Goal: Information Seeking & Learning: Check status

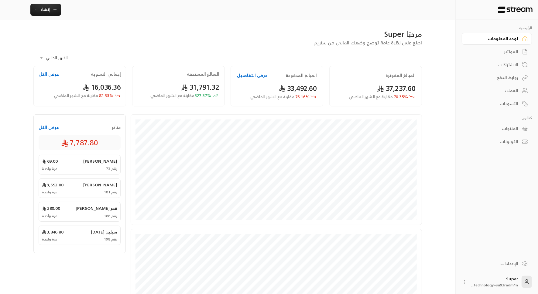
click at [506, 49] on div "الفواتير" at bounding box center [493, 52] width 49 height 6
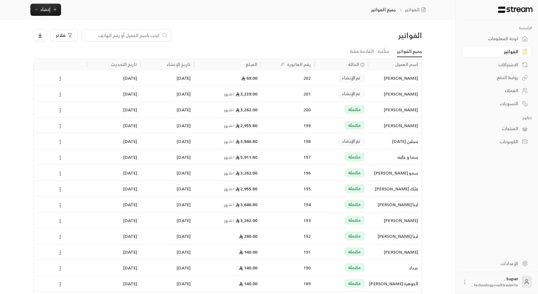
click at [137, 35] on input at bounding box center [122, 35] width 74 height 7
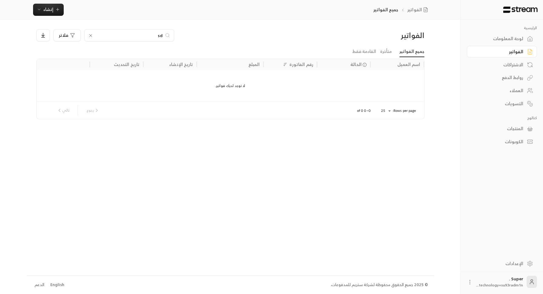
type input "s"
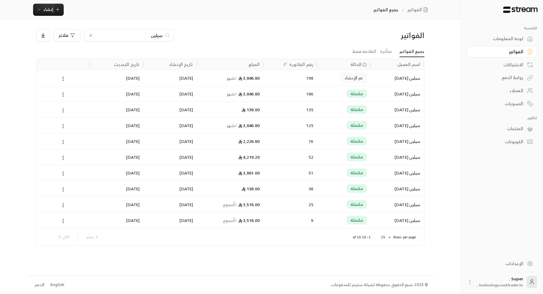
type input "سيلين"
click at [282, 81] on div "198" at bounding box center [290, 77] width 46 height 15
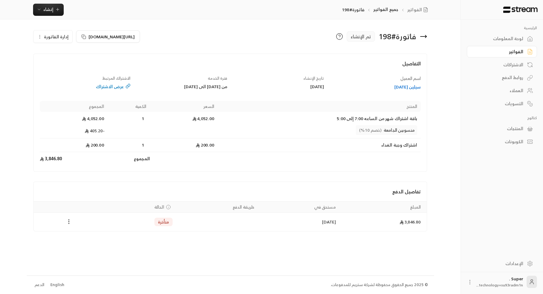
click at [401, 87] on div "سيلين [DATE]" at bounding box center [375, 87] width 91 height 6
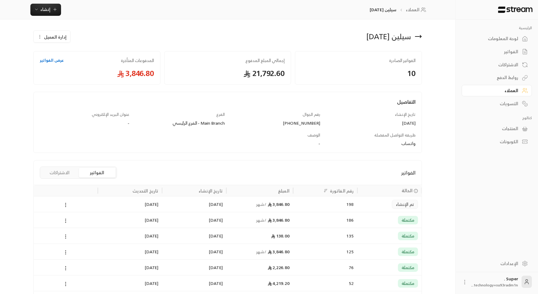
click at [366, 217] on div "مكتملة" at bounding box center [389, 219] width 57 height 15
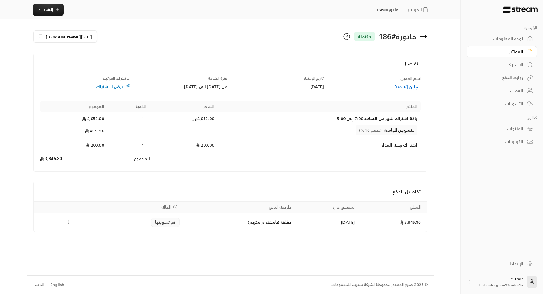
click at [424, 37] on icon at bounding box center [423, 36] width 7 height 7
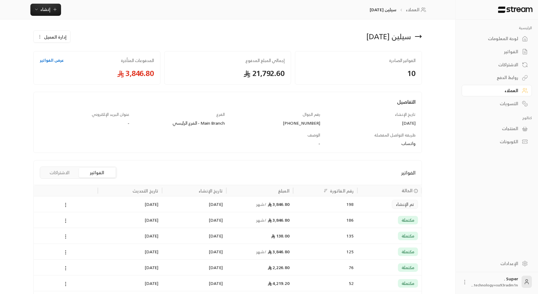
click at [365, 208] on div "تم الإنشاء" at bounding box center [389, 203] width 57 height 15
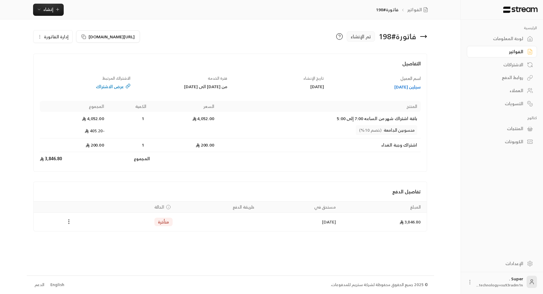
click at [106, 84] on div "عرض الاشتراك" at bounding box center [85, 86] width 91 height 6
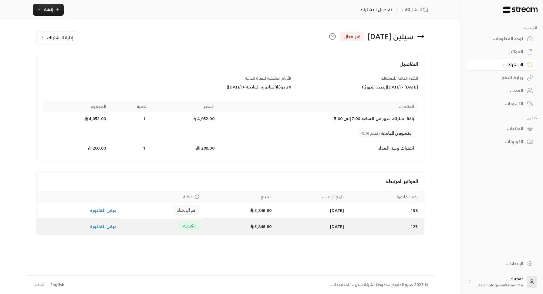
click at [318, 229] on td "[DATE]" at bounding box center [311, 226] width 73 height 16
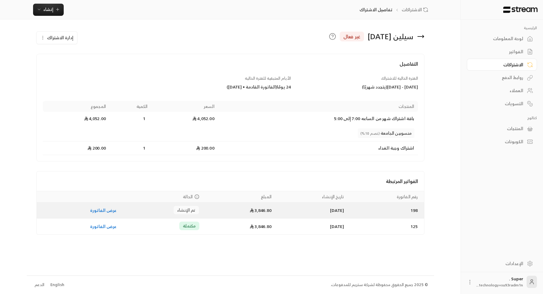
click at [225, 208] on td "3,846.80" at bounding box center [239, 210] width 72 height 16
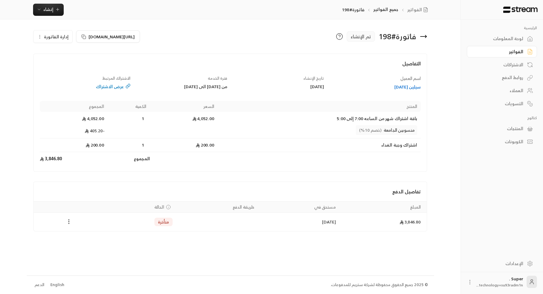
click at [116, 86] on div "عرض الاشتراك" at bounding box center [85, 86] width 91 height 6
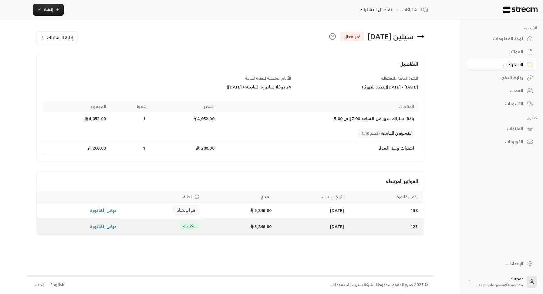
click at [203, 226] on td "3,846.80" at bounding box center [239, 226] width 72 height 16
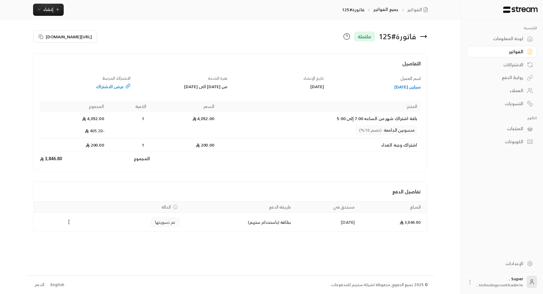
click at [406, 87] on div "سيلين [DATE]" at bounding box center [375, 87] width 91 height 6
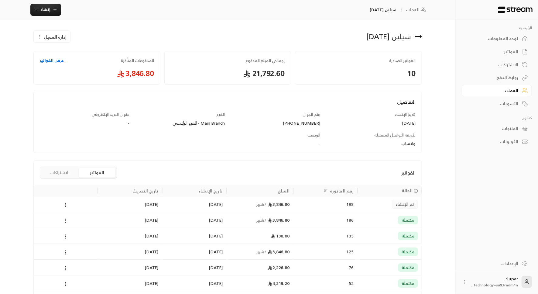
click at [327, 202] on div "198" at bounding box center [325, 203] width 57 height 15
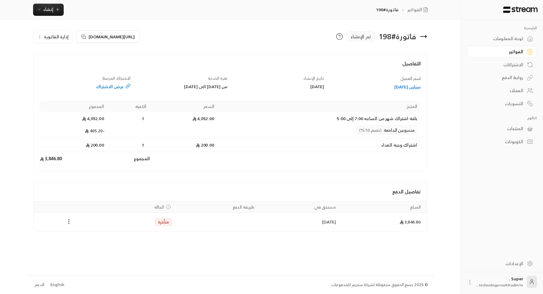
click at [500, 36] on div "لوحة المعلومات" at bounding box center [499, 39] width 49 height 6
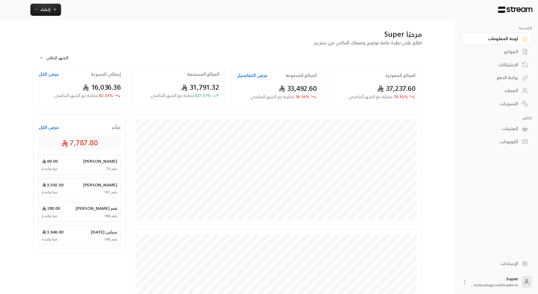
click at [49, 129] on button "عرض الكل" at bounding box center [49, 127] width 20 height 6
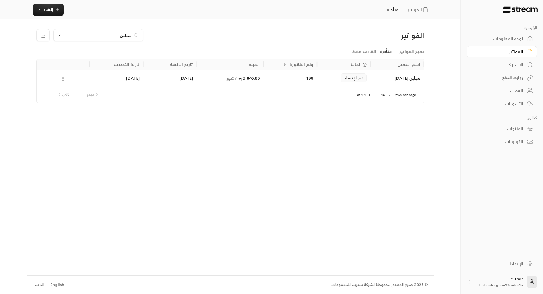
click at [200, 80] on div "3,846.80 / شهر" at bounding box center [230, 78] width 67 height 16
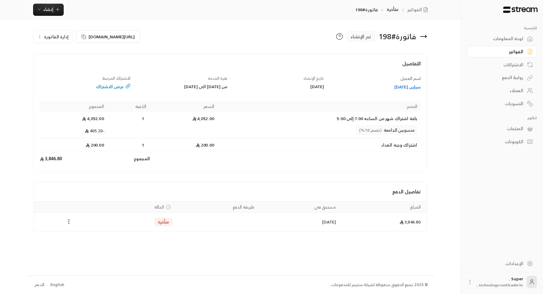
click at [107, 84] on div "عرض الاشتراك" at bounding box center [85, 86] width 91 height 6
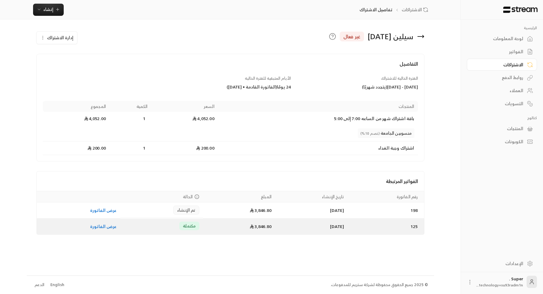
click at [286, 224] on td "[DATE]" at bounding box center [311, 226] width 73 height 16
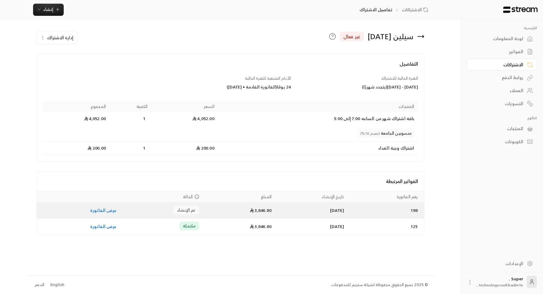
click at [216, 212] on td "3,846.80" at bounding box center [239, 210] width 72 height 16
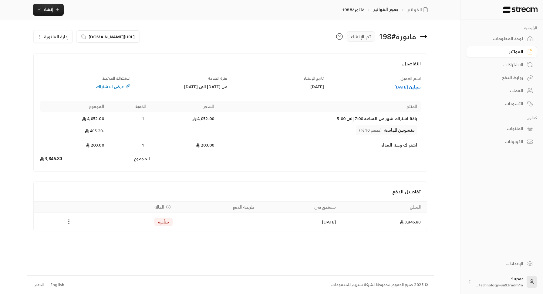
click at [409, 85] on div "سيلين [DATE]" at bounding box center [375, 87] width 91 height 6
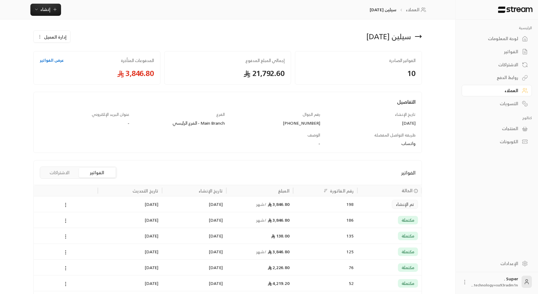
click at [369, 200] on div "تم الإنشاء" at bounding box center [389, 203] width 57 height 15
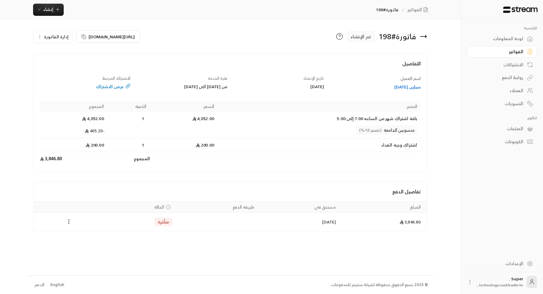
click at [412, 90] on div "سيلين [DATE]" at bounding box center [375, 87] width 91 height 6
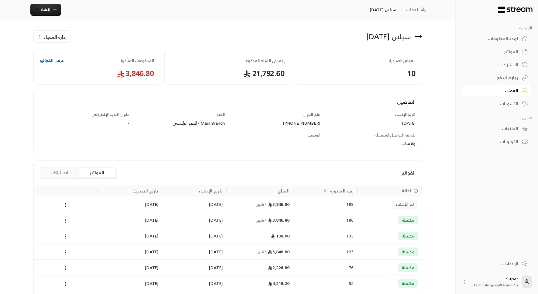
click at [365, 203] on div "تم الإنشاء" at bounding box center [389, 203] width 57 height 15
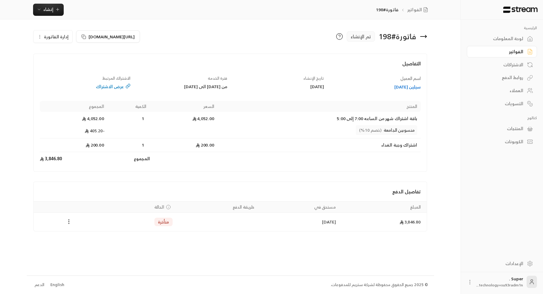
click at [408, 84] on div "سيلين [DATE]" at bounding box center [375, 87] width 91 height 6
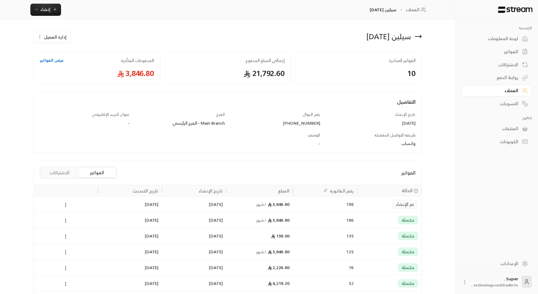
click at [276, 222] on div "3,846.80 / شهر" at bounding box center [260, 219] width 60 height 15
click at [211, 223] on div "[DATE]" at bounding box center [193, 219] width 57 height 15
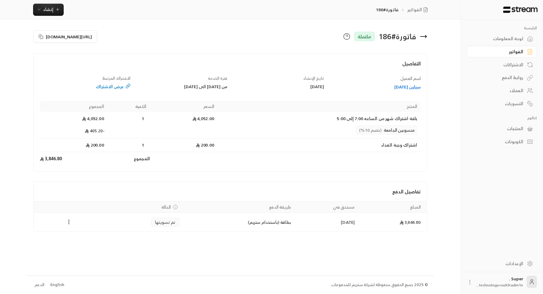
click at [406, 87] on div "سيلين [DATE]" at bounding box center [375, 87] width 91 height 6
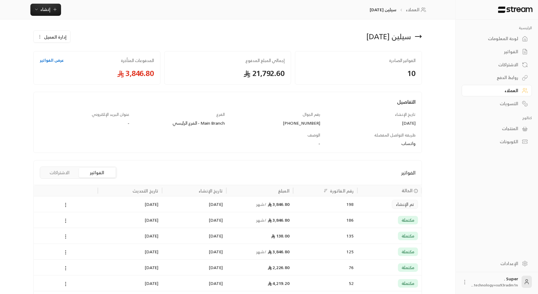
click at [367, 208] on div "تم الإنشاء" at bounding box center [389, 203] width 57 height 15
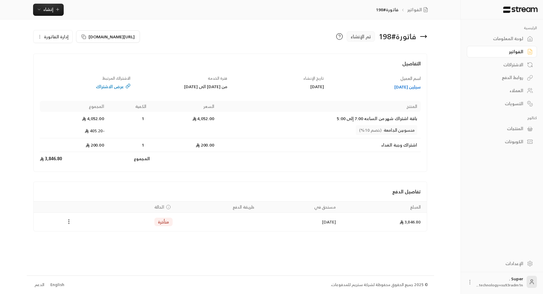
click at [396, 87] on div "سيلين [DATE]" at bounding box center [375, 87] width 91 height 6
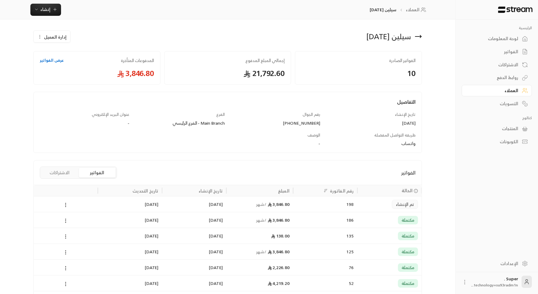
click at [307, 219] on div "186" at bounding box center [325, 219] width 57 height 15
click at [460, 100] on div "الرئيسية لوحة المعلومات الفواتير الاشتراكات روابط الدفع العملاء التسويات كتالوج…" at bounding box center [496, 83] width 82 height 128
click at [54, 170] on button "الاشتراكات" at bounding box center [59, 173] width 36 height 10
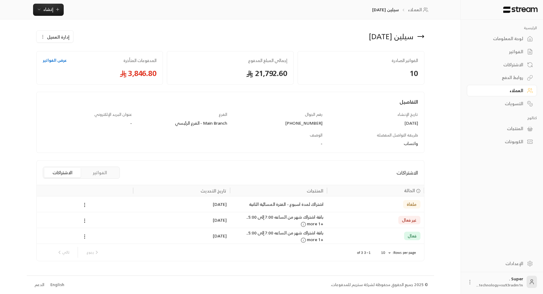
click at [231, 238] on div "باقة اشتراك شهر من الساعه 7:00 إلى 5:00... +1 more" at bounding box center [278, 235] width 97 height 16
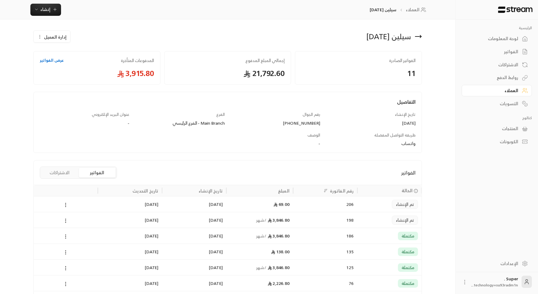
click at [64, 174] on button "الاشتراكات" at bounding box center [59, 173] width 36 height 10
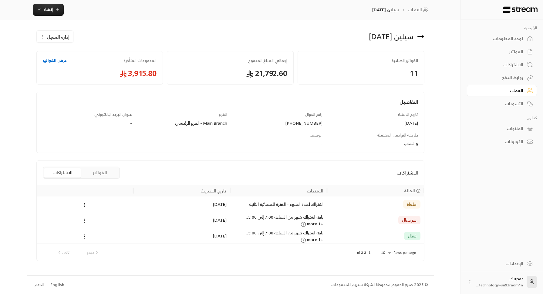
click at [223, 222] on div "[DATE]" at bounding box center [182, 219] width 90 height 15
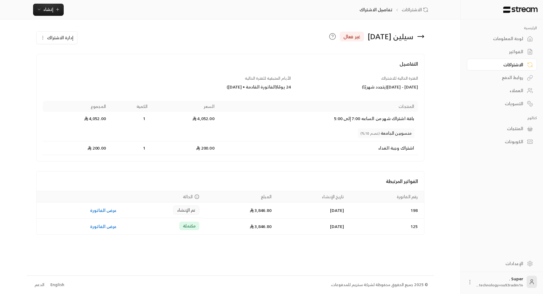
click at [57, 40] on span "إدارة الاشتراك" at bounding box center [60, 38] width 26 height 8
click at [245, 175] on div "الفواتير المرتبطة" at bounding box center [231, 180] width 388 height 19
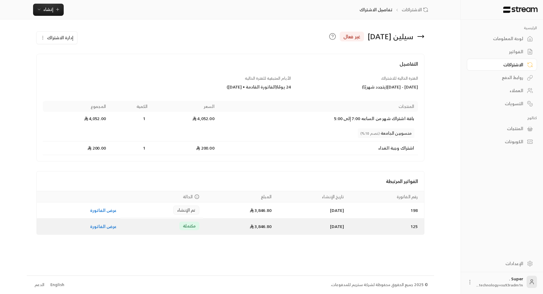
click at [298, 223] on td "[DATE]" at bounding box center [311, 226] width 73 height 16
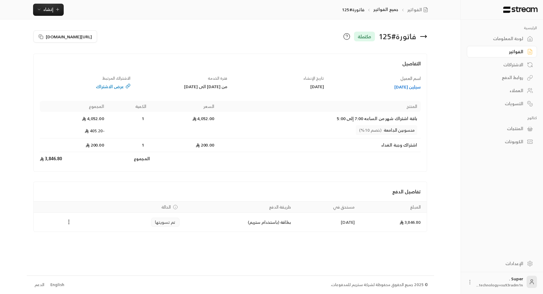
click at [114, 86] on div "عرض الاشتراك" at bounding box center [85, 86] width 91 height 6
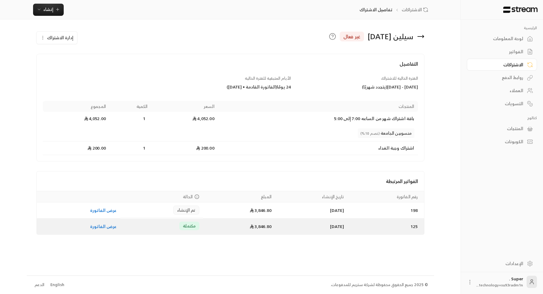
click at [284, 226] on td "[DATE]" at bounding box center [311, 226] width 73 height 16
click at [314, 226] on td "[DATE]" at bounding box center [311, 226] width 73 height 16
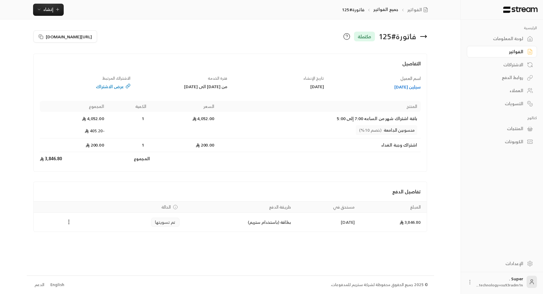
click at [114, 89] on div "عرض الاشتراك" at bounding box center [85, 86] width 91 height 6
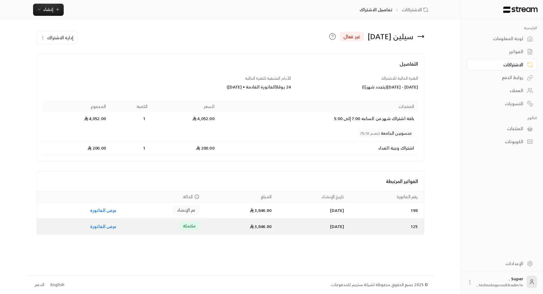
click at [284, 227] on td "[DATE]" at bounding box center [311, 226] width 73 height 16
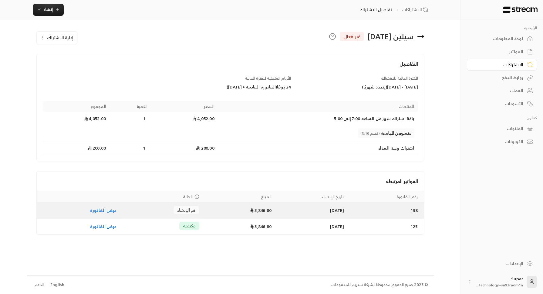
click at [311, 210] on td "[DATE]" at bounding box center [311, 210] width 73 height 16
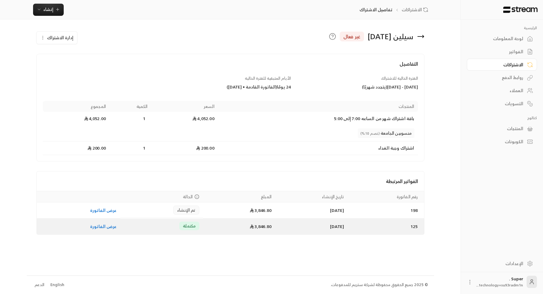
click at [275, 230] on td "[DATE]" at bounding box center [311, 226] width 73 height 16
click at [227, 223] on td "3,846.80" at bounding box center [239, 226] width 72 height 16
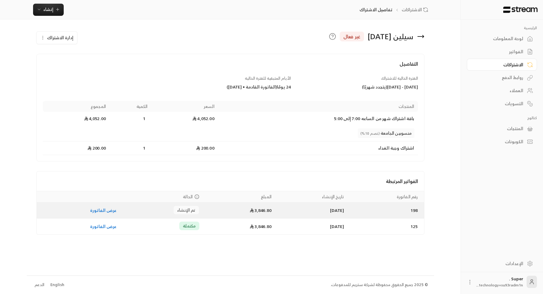
click at [284, 214] on td "[DATE]" at bounding box center [311, 210] width 73 height 16
click at [304, 212] on td "[DATE]" at bounding box center [311, 210] width 73 height 16
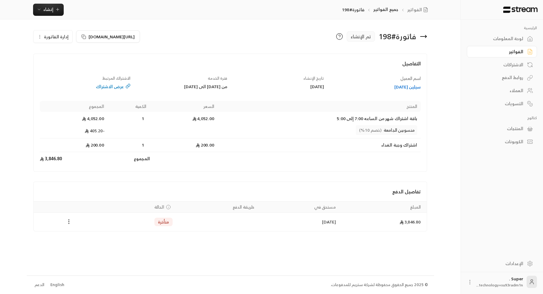
click at [424, 35] on icon at bounding box center [423, 36] width 7 height 7
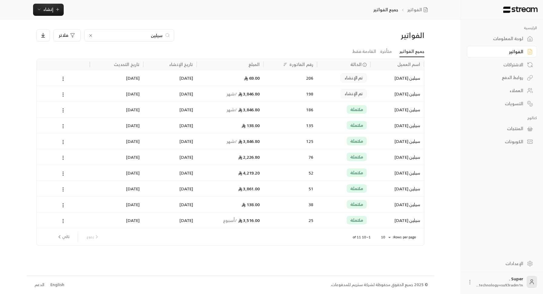
click at [381, 79] on div "سيلين [DATE]" at bounding box center [397, 77] width 46 height 15
click at [112, 94] on div "[DATE]" at bounding box center [117, 93] width 46 height 15
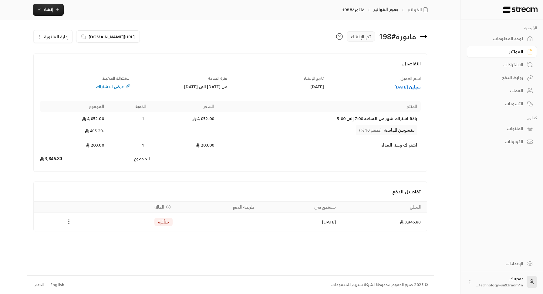
click at [119, 87] on div "عرض الاشتراك" at bounding box center [85, 86] width 91 height 6
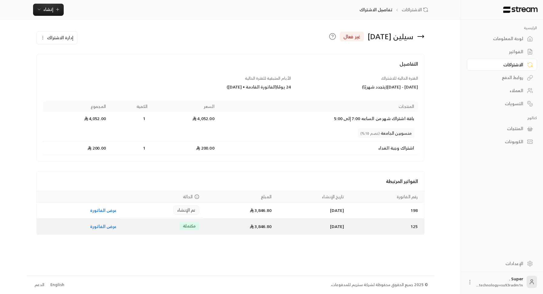
click at [234, 226] on td "3,846.80" at bounding box center [239, 226] width 72 height 16
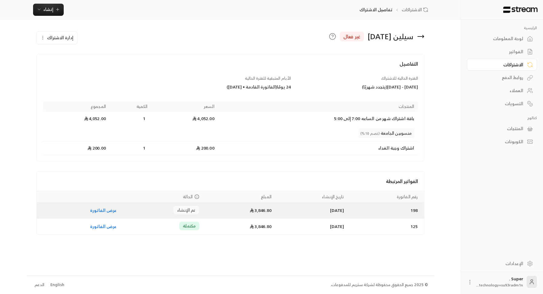
click at [208, 211] on td "3,846.80" at bounding box center [239, 210] width 72 height 16
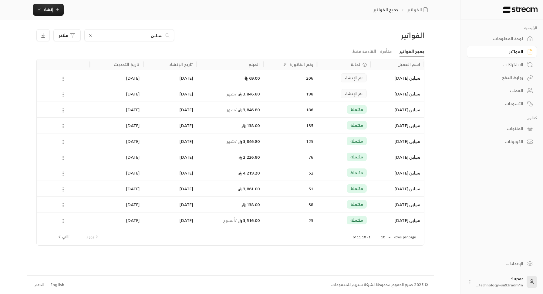
click at [278, 80] on div "206" at bounding box center [290, 77] width 46 height 15
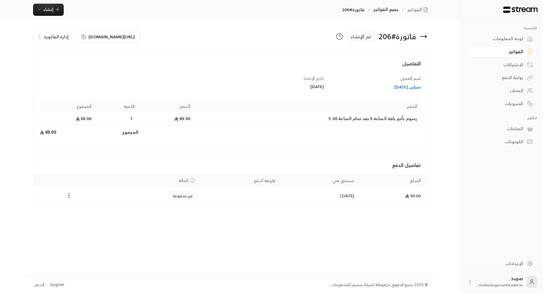
click at [405, 88] on div "سيلين [DATE]" at bounding box center [375, 87] width 91 height 6
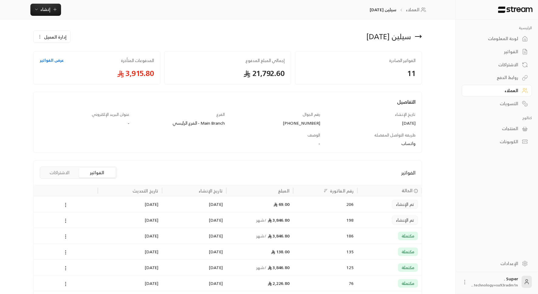
click at [66, 169] on button "الاشتراكات" at bounding box center [59, 173] width 36 height 10
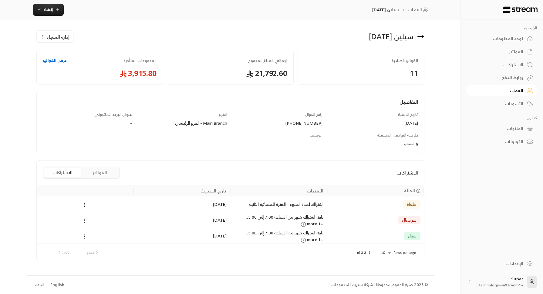
click at [121, 216] on div at bounding box center [85, 219] width 90 height 15
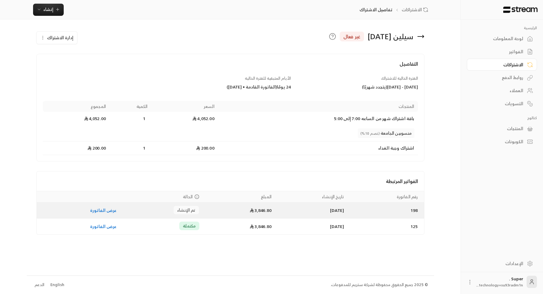
click at [124, 211] on div "تم الإنشاء" at bounding box center [162, 209] width 76 height 9
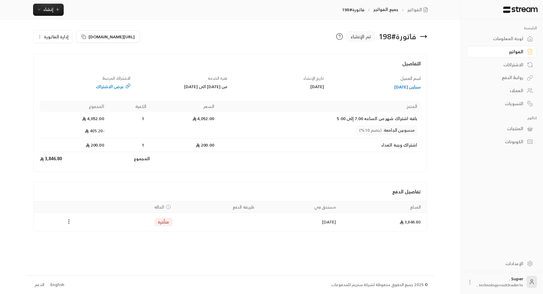
click at [296, 262] on div "فاتورة # 198 تم الإنشاء [URL][DOMAIN_NAME] إدارة الفاتورة التفاصيل اسم العميل س…" at bounding box center [231, 146] width 408 height 255
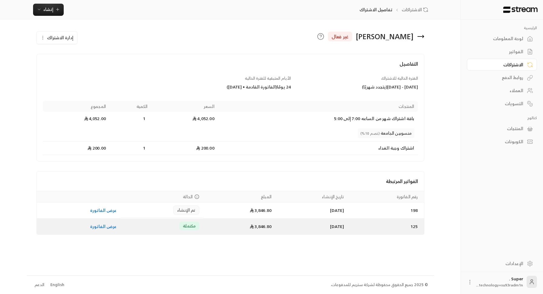
click at [204, 225] on td "3,846.80" at bounding box center [239, 226] width 72 height 16
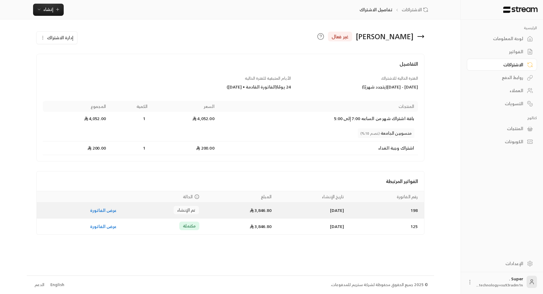
click at [333, 213] on td "[DATE]" at bounding box center [311, 210] width 73 height 16
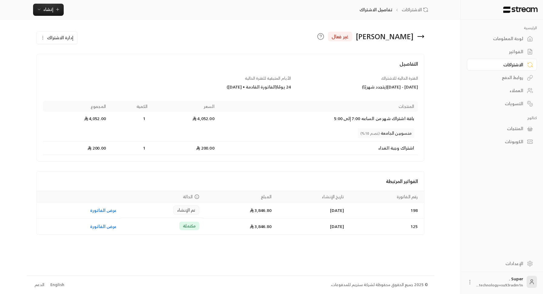
click at [58, 39] on span "إدارة الاشتراك" at bounding box center [60, 38] width 26 height 8
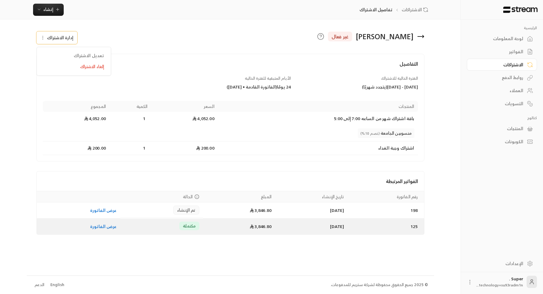
click at [151, 225] on div "مكتملة" at bounding box center [162, 225] width 76 height 9
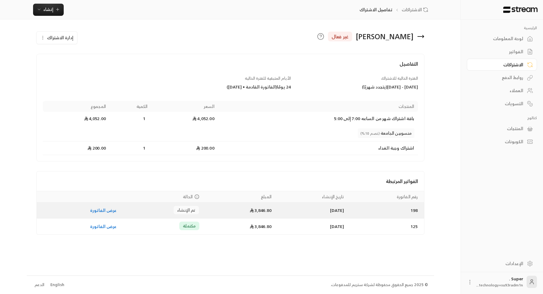
click at [213, 213] on td "3,846.80" at bounding box center [239, 210] width 72 height 16
